Goal: Task Accomplishment & Management: Use online tool/utility

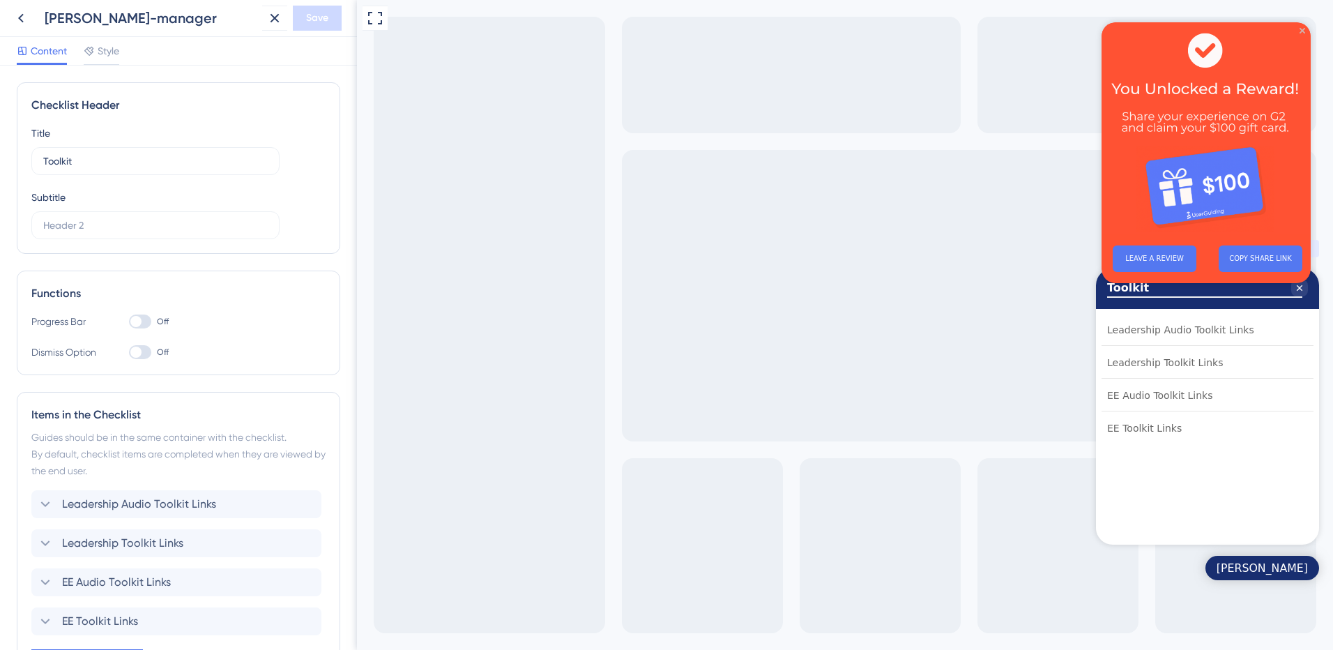
click at [1303, 28] on icon "Close Preview" at bounding box center [1302, 31] width 6 height 6
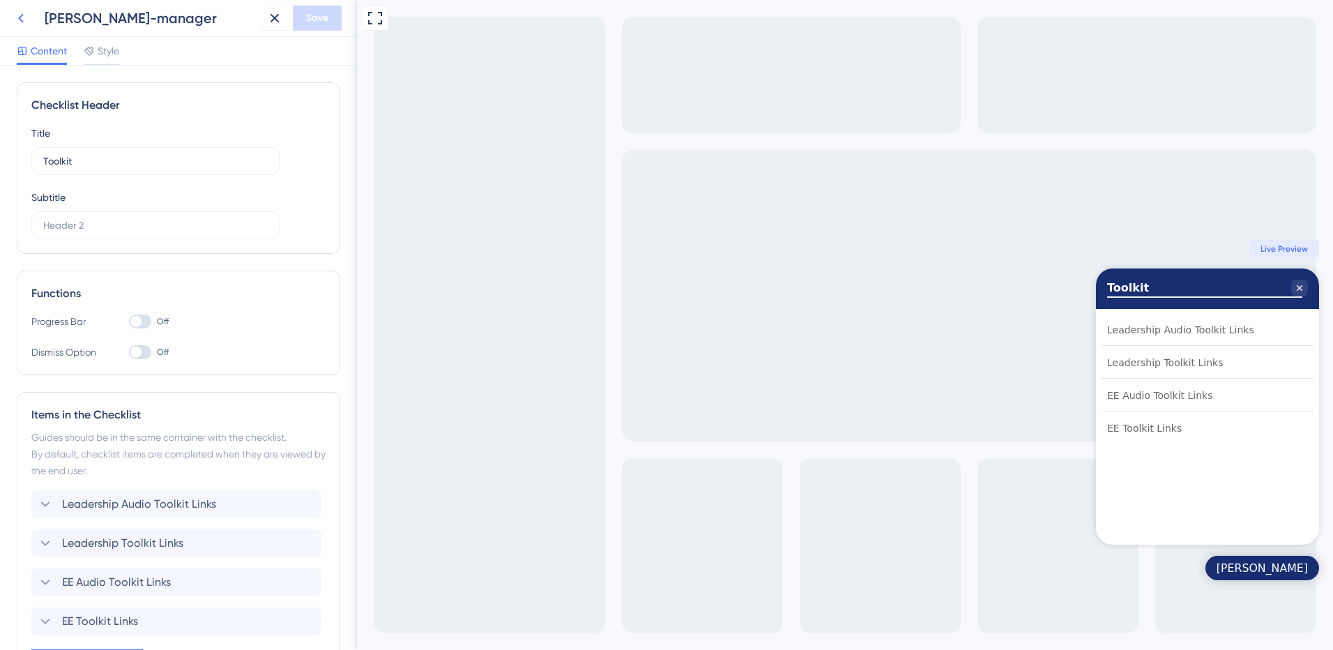
click at [20, 17] on icon at bounding box center [21, 18] width 6 height 9
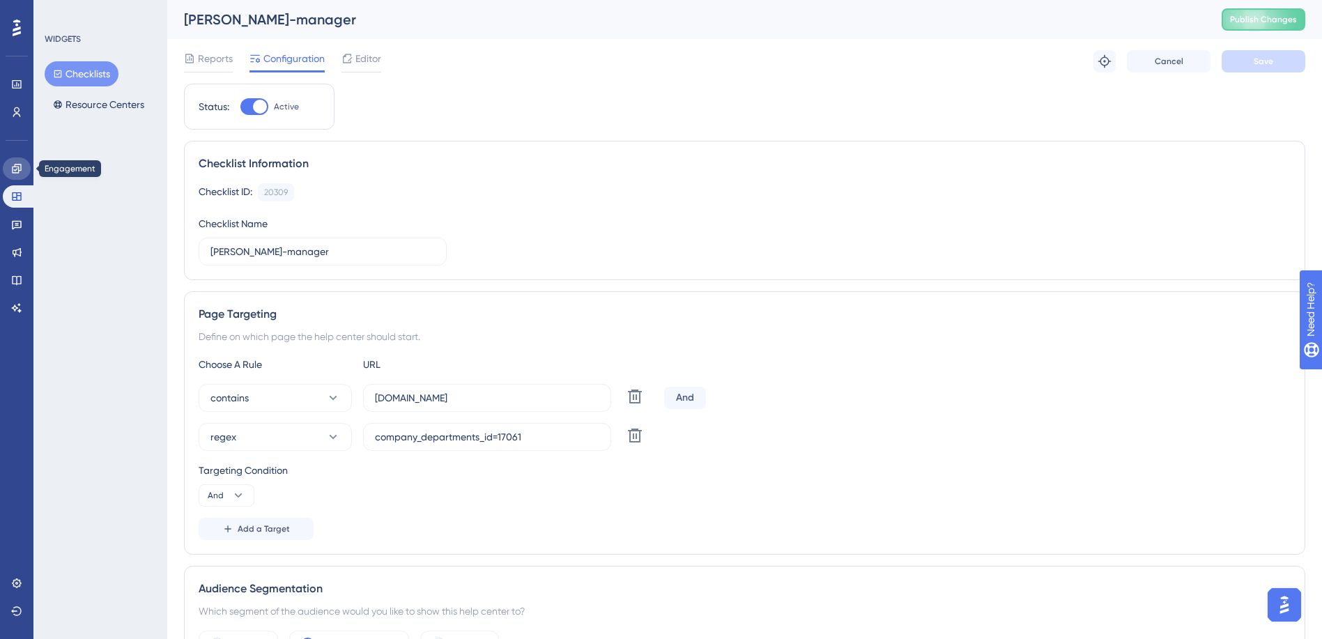
click at [14, 167] on icon at bounding box center [16, 168] width 9 height 9
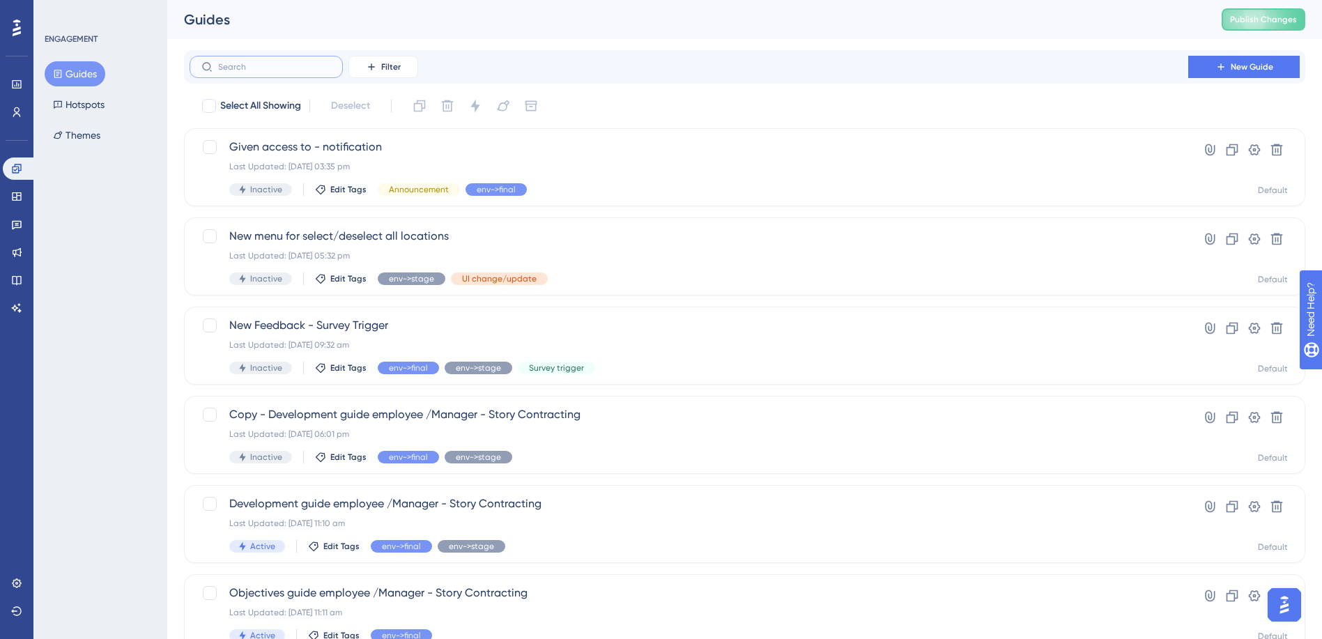
click at [250, 66] on input "text" at bounding box center [274, 67] width 113 height 10
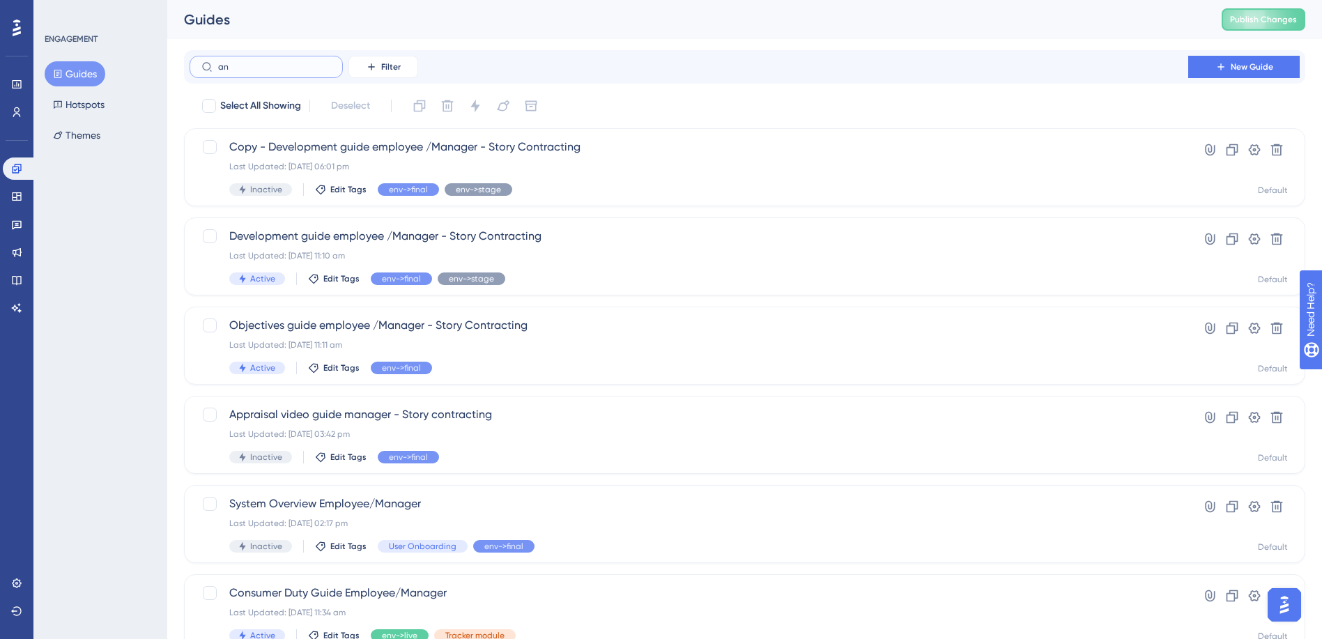
type input "ann"
checkbox input "true"
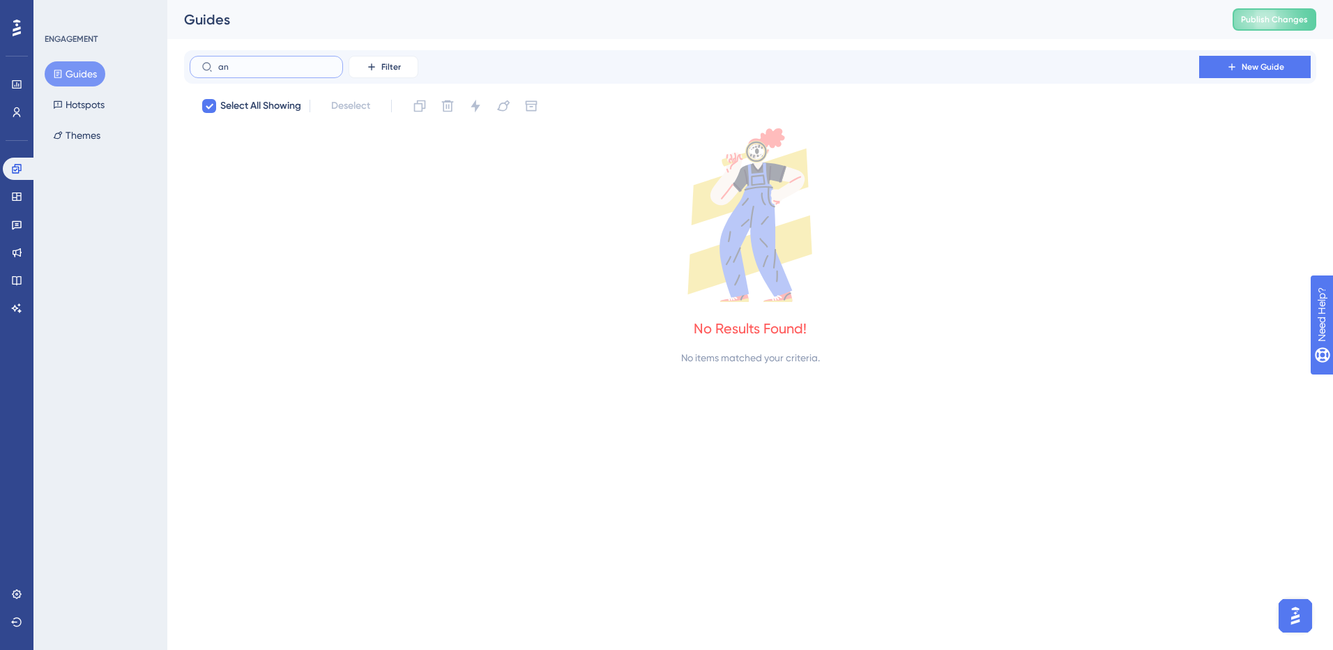
type input "a"
checkbox input "false"
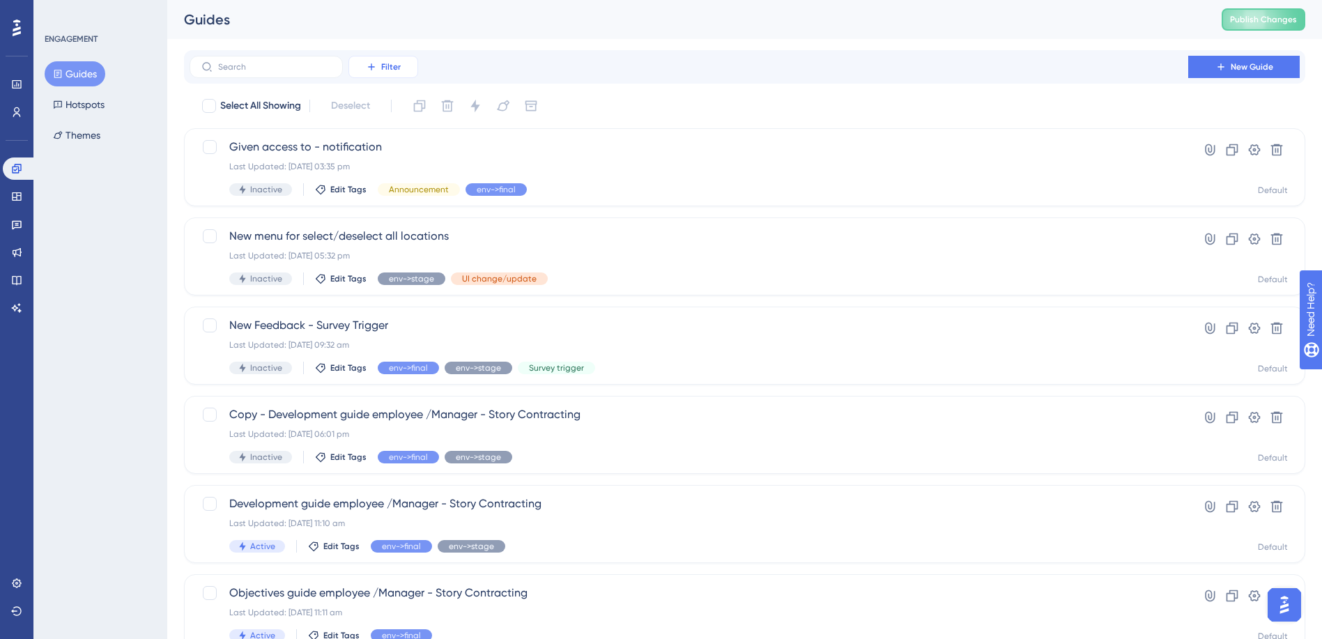
click at [391, 70] on span "Filter" at bounding box center [391, 66] width 20 height 11
click at [407, 119] on div "Tags Tags" at bounding box center [397, 107] width 57 height 28
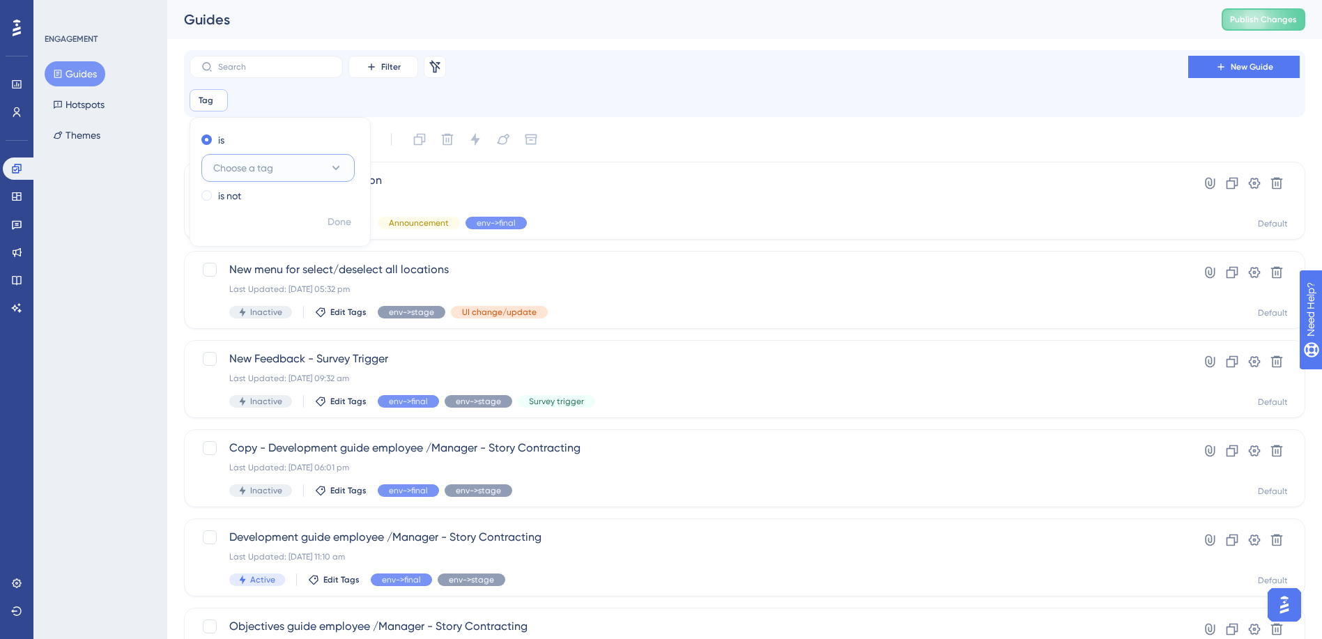
click at [291, 166] on button "Choose a tag" at bounding box center [277, 168] width 153 height 28
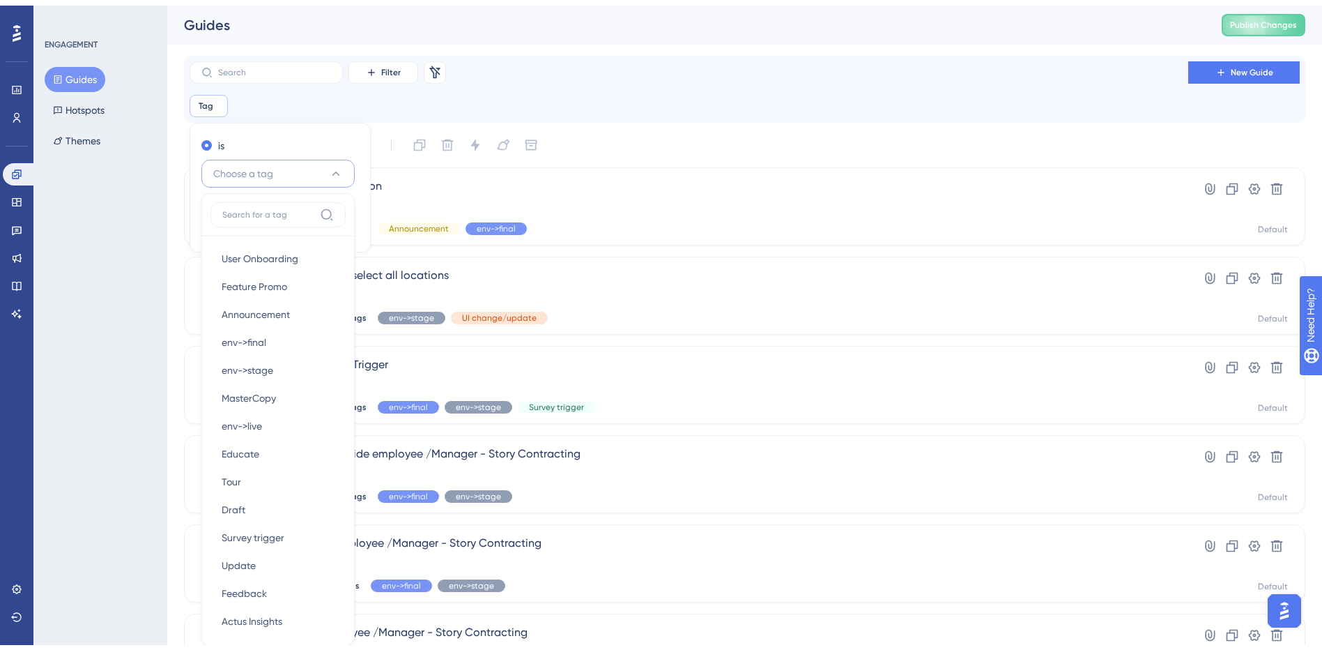
scroll to position [94, 0]
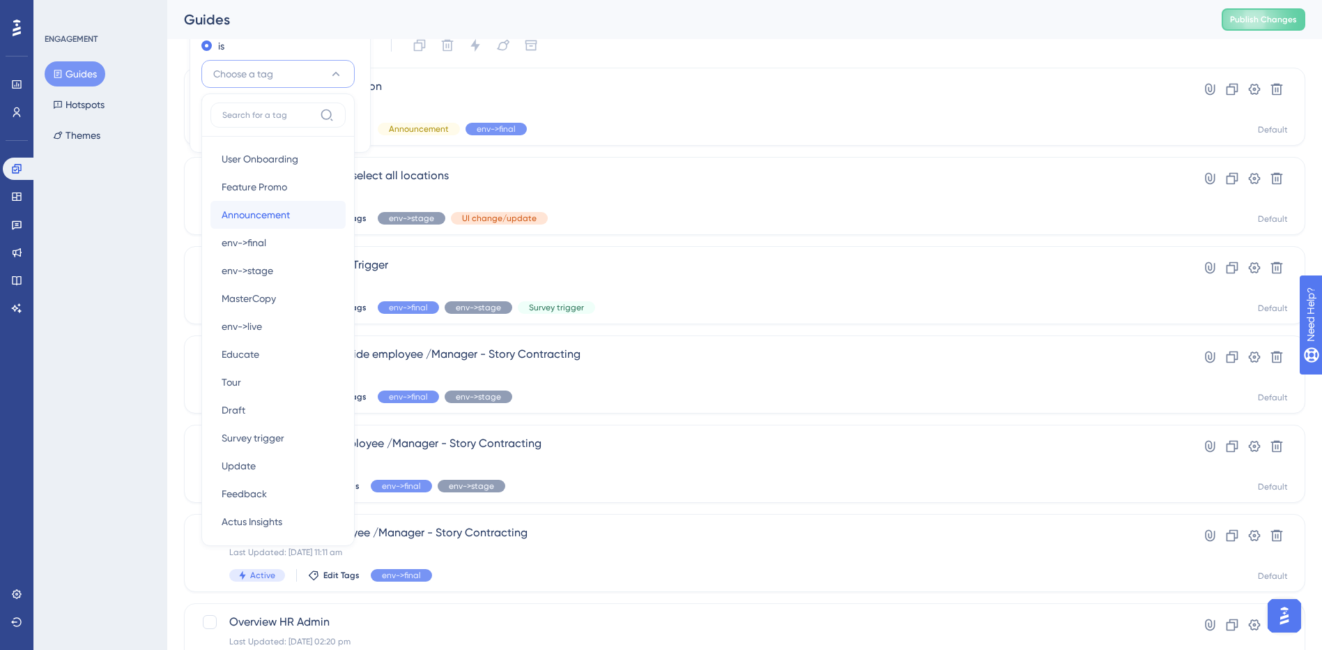
click at [254, 214] on span "Announcement" at bounding box center [256, 214] width 68 height 17
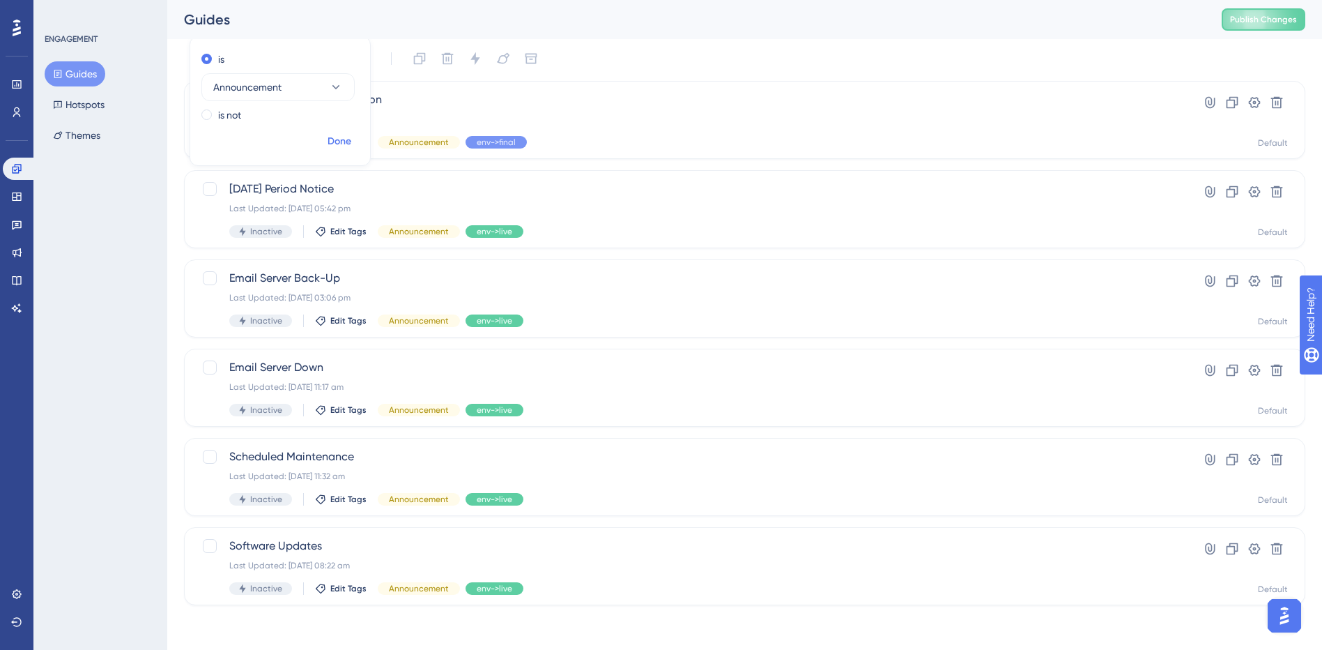
click at [337, 141] on span "Done" at bounding box center [340, 141] width 24 height 17
click at [414, 289] on div "Email Server Back-Up Last Updated: 22 Jul 2025 03:06 pm Inactive Edit Tags Anno…" at bounding box center [688, 298] width 919 height 57
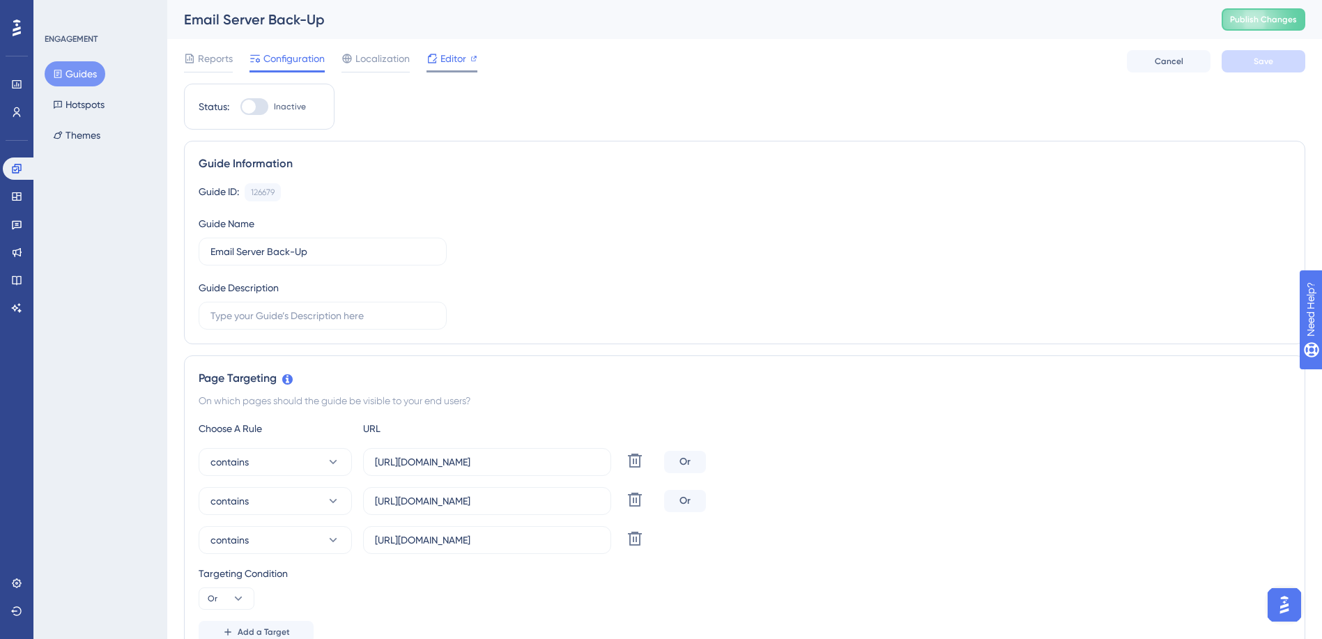
click at [448, 61] on span "Editor" at bounding box center [454, 58] width 26 height 17
click at [450, 56] on span "Editor" at bounding box center [454, 58] width 26 height 17
